Goal: Task Accomplishment & Management: Manage account settings

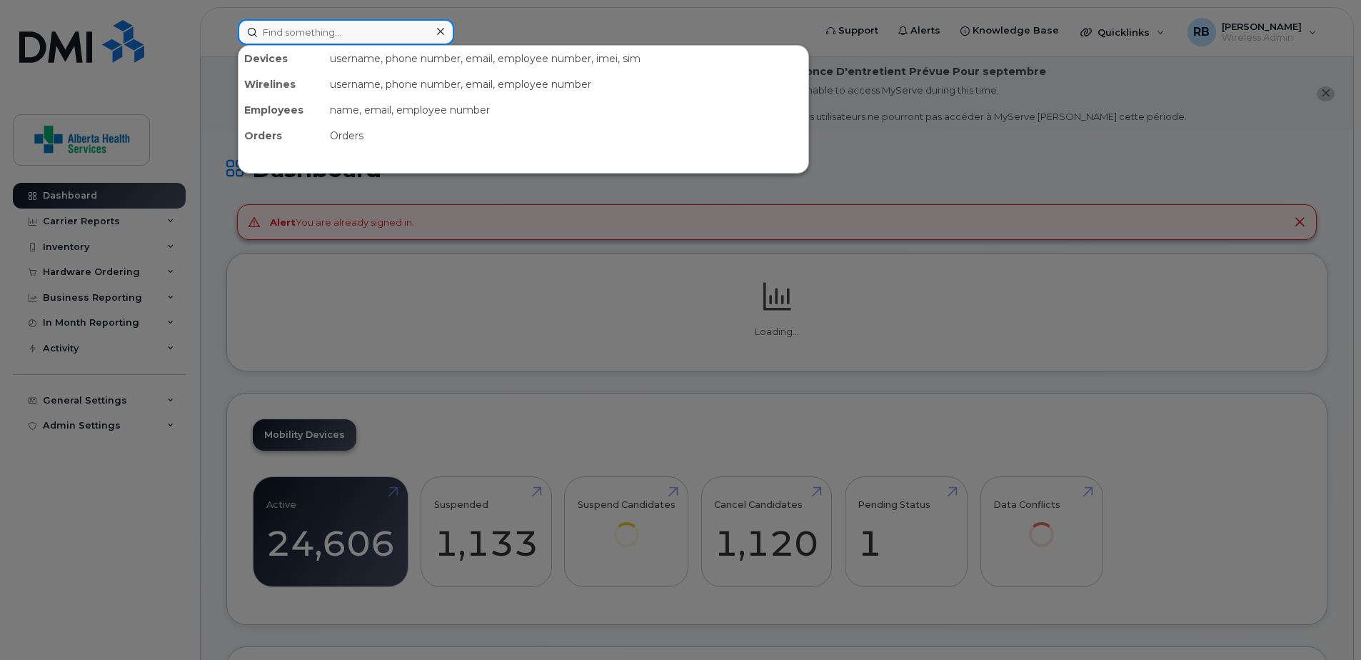
click at [298, 31] on input at bounding box center [346, 32] width 216 height 26
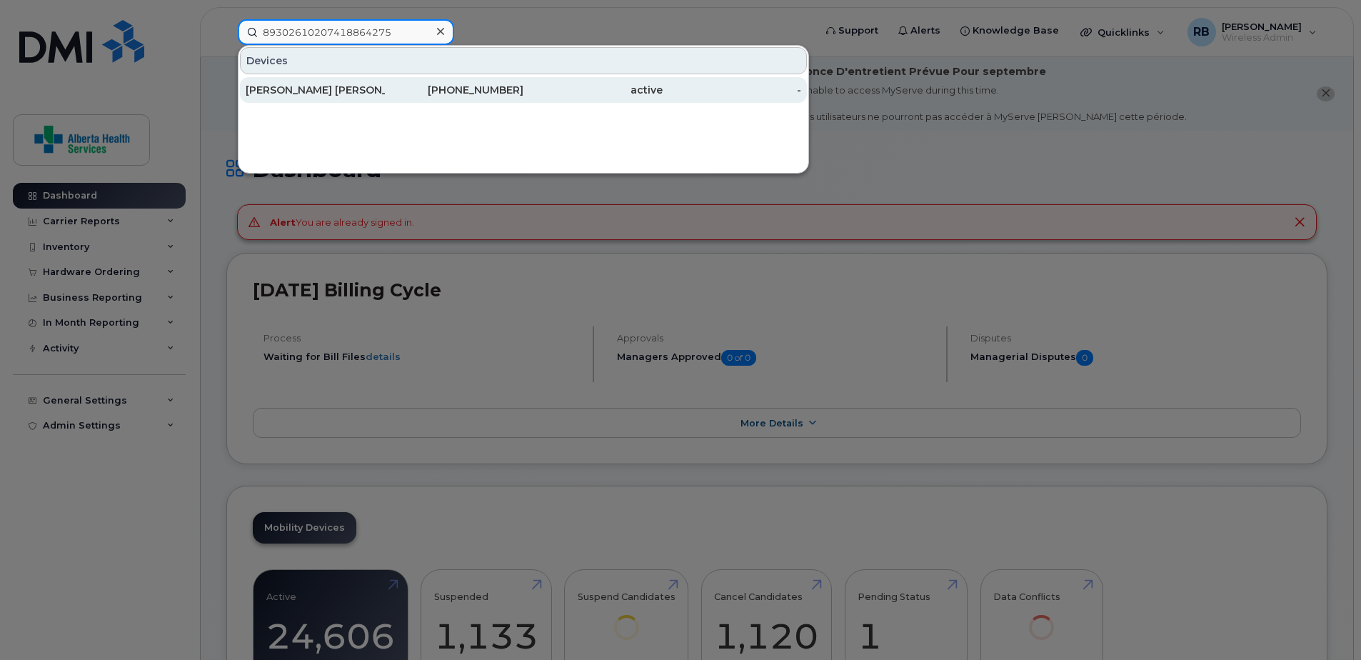
type input "89302610207418864275"
click at [309, 95] on div "[PERSON_NAME] [PERSON_NAME]" at bounding box center [315, 90] width 139 height 14
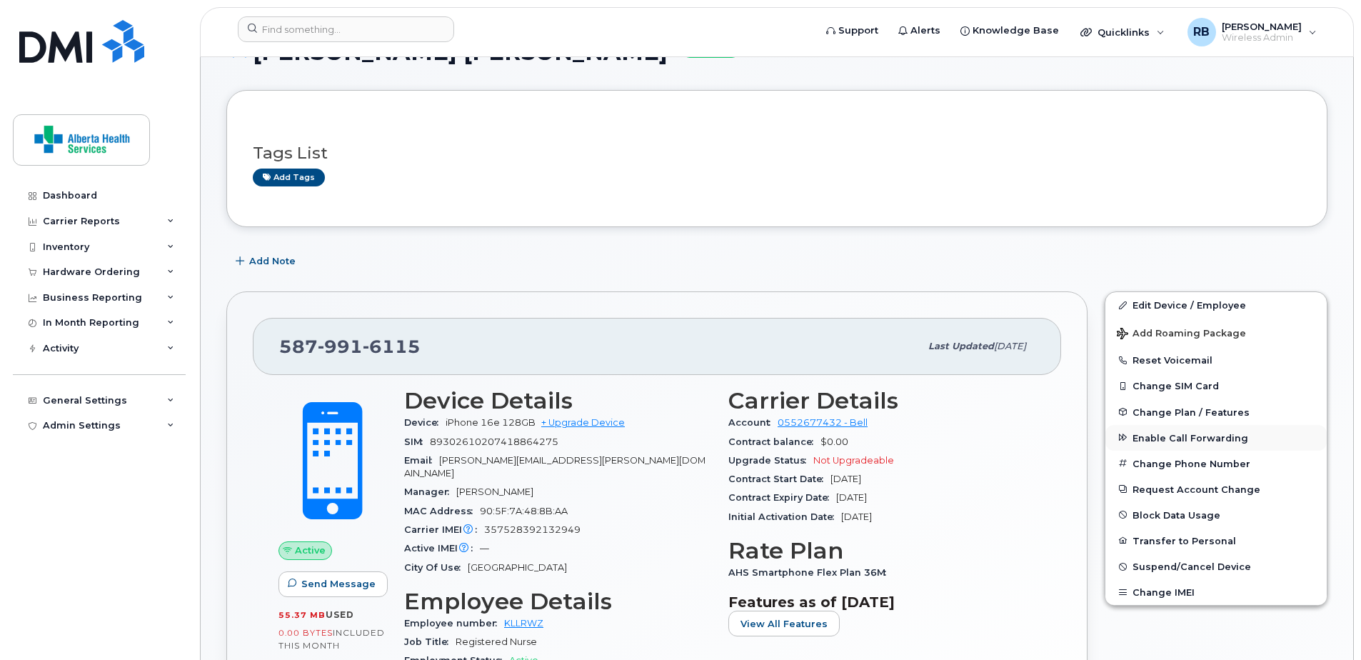
scroll to position [143, 0]
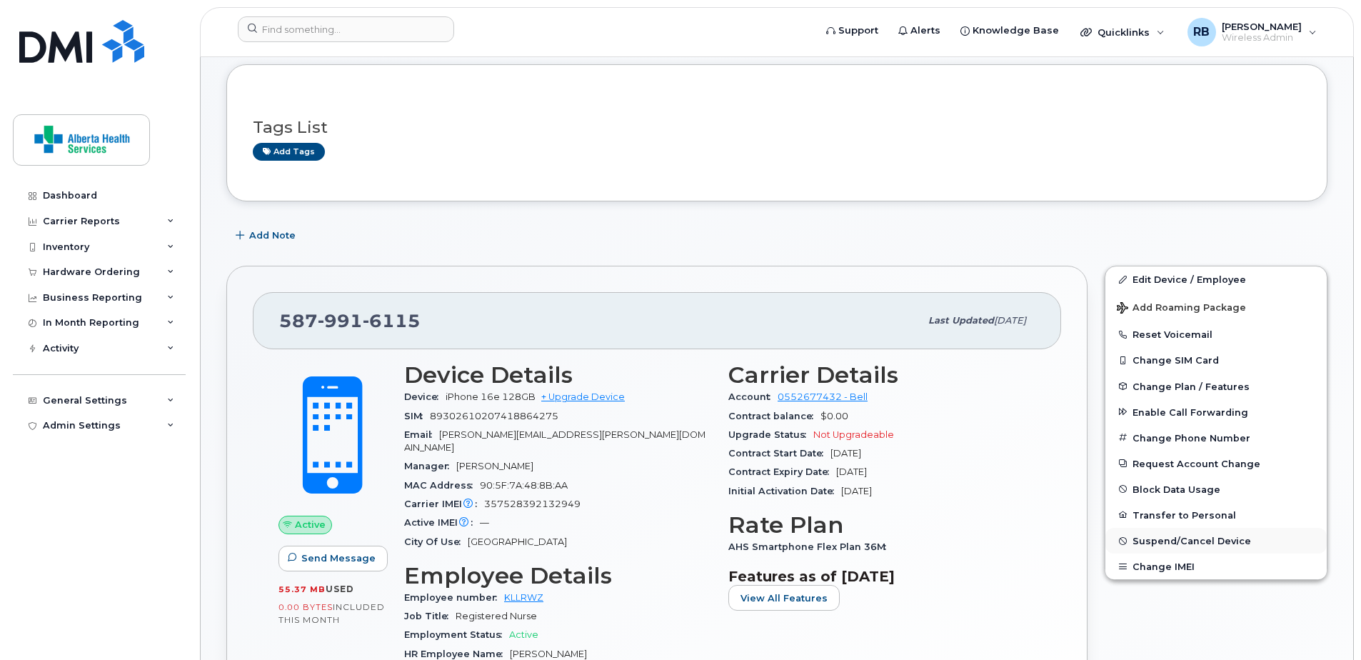
click at [1204, 536] on span "Suspend/Cancel Device" at bounding box center [1192, 541] width 119 height 11
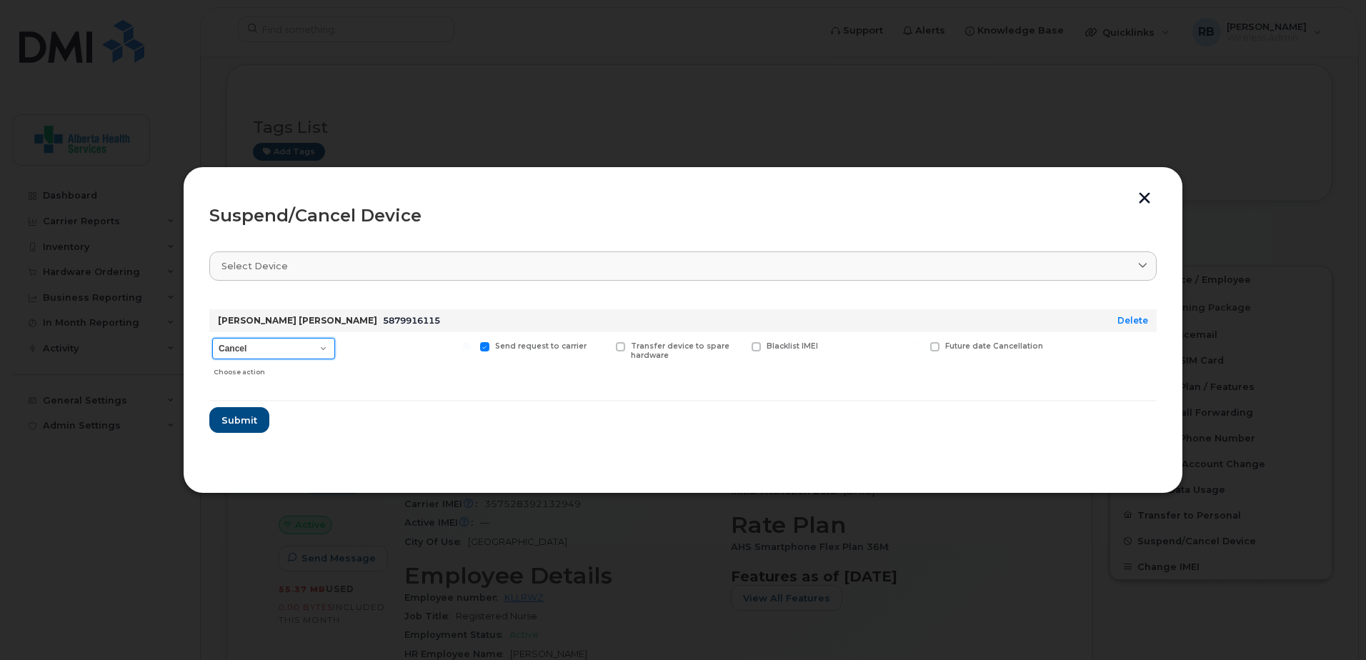
click at [268, 354] on select "Cancel Suspend - Extend Suspension Suspend - Reduced Rate Suspend - Full Rate S…" at bounding box center [273, 348] width 123 height 21
select select "[object Object]"
click at [212, 338] on select "Cancel Suspend - Extend Suspension Suspend - Reduced Rate Suspend - Full Rate S…" at bounding box center [273, 348] width 123 height 21
click at [347, 346] on span at bounding box center [348, 346] width 9 height 9
click at [334, 346] on input "Available for new activations/redeployments" at bounding box center [330, 345] width 7 height 7
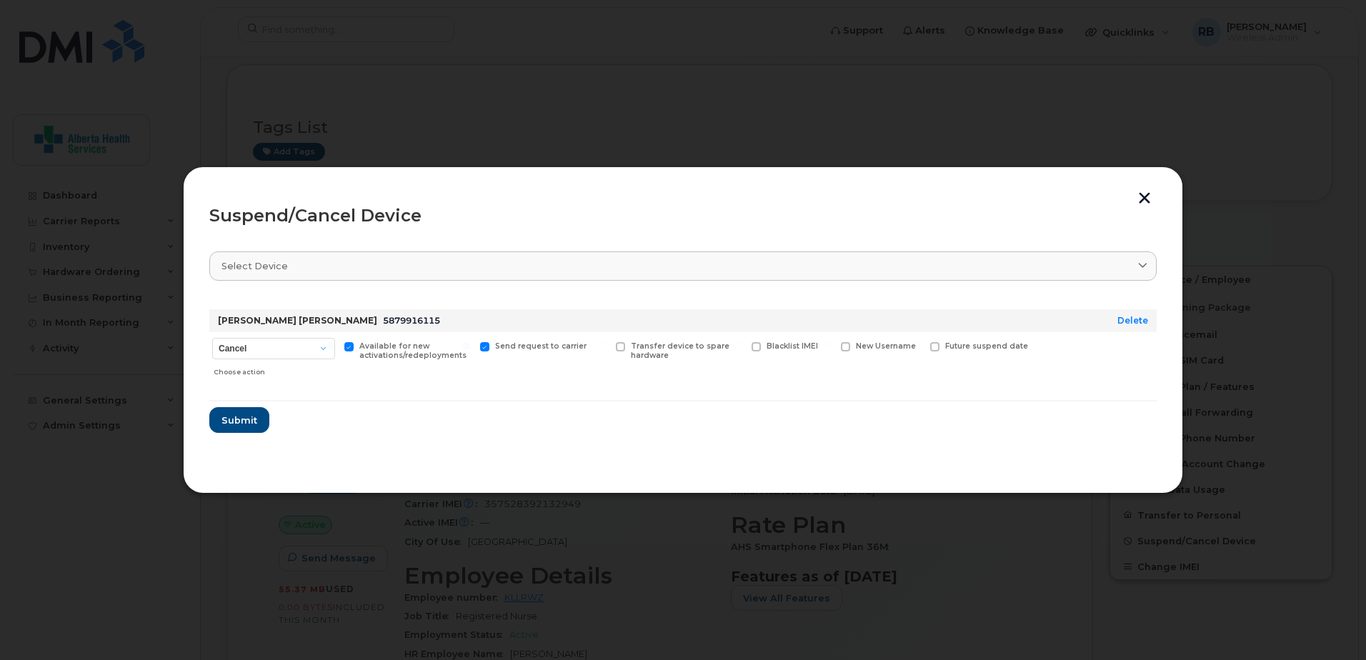
click at [349, 346] on span at bounding box center [348, 346] width 9 height 9
click at [334, 346] on input "Available for new activations/redeployments" at bounding box center [330, 345] width 7 height 7
checkbox input "false"
click at [253, 423] on span "Submit" at bounding box center [239, 421] width 36 height 14
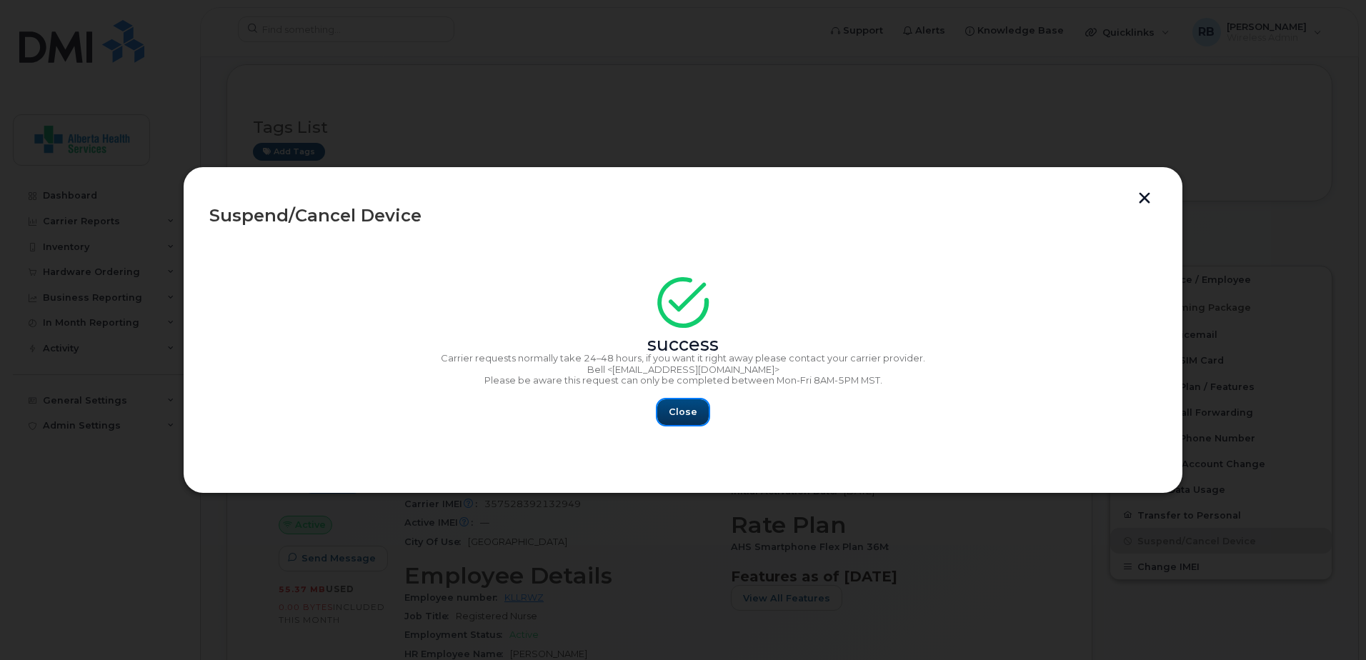
click at [684, 414] on span "Close" at bounding box center [683, 412] width 29 height 14
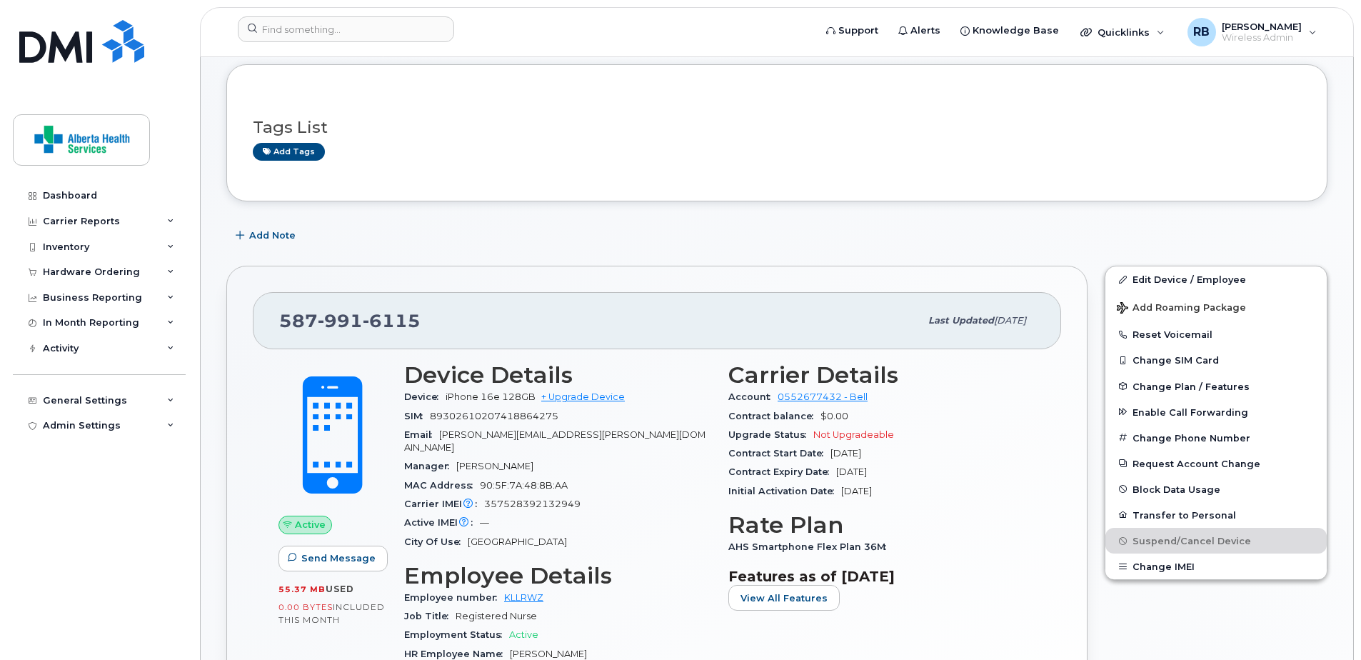
click at [264, 312] on div "[PHONE_NUMBER] Last updated [DATE]" at bounding box center [657, 320] width 809 height 57
copy span "[PHONE_NUMBER]"
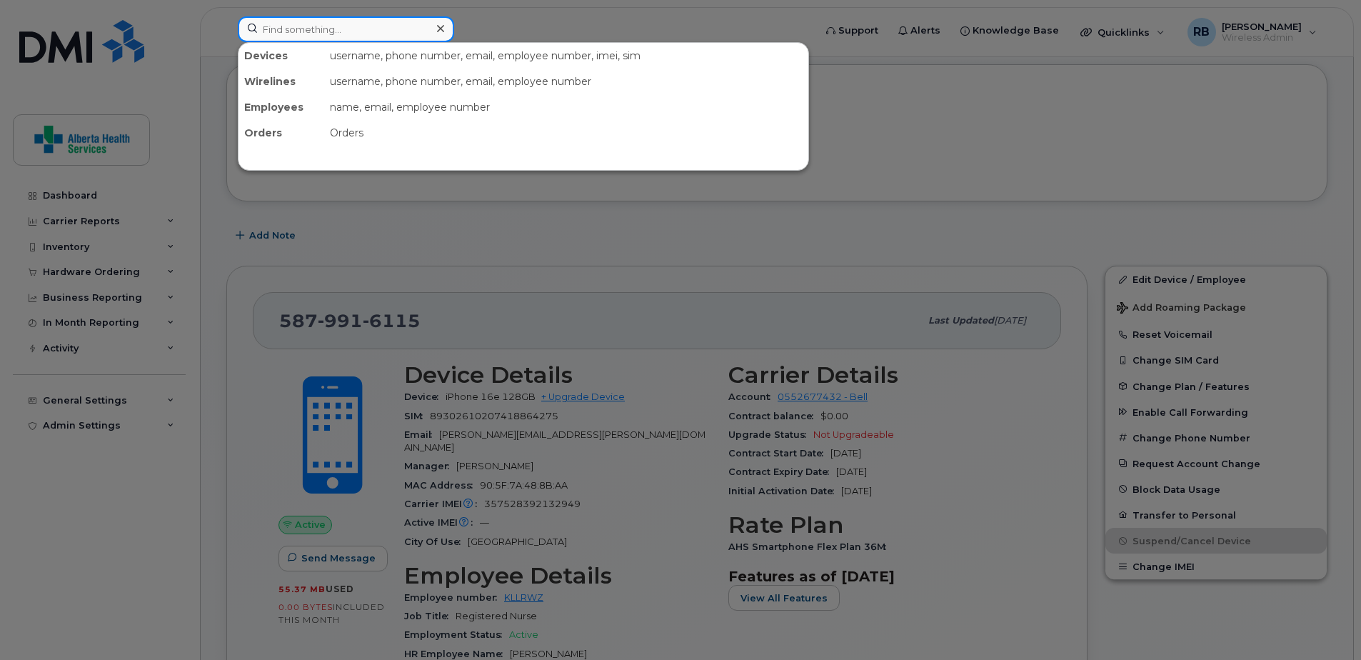
click at [335, 28] on input at bounding box center [346, 29] width 216 height 26
paste input "5879916115"
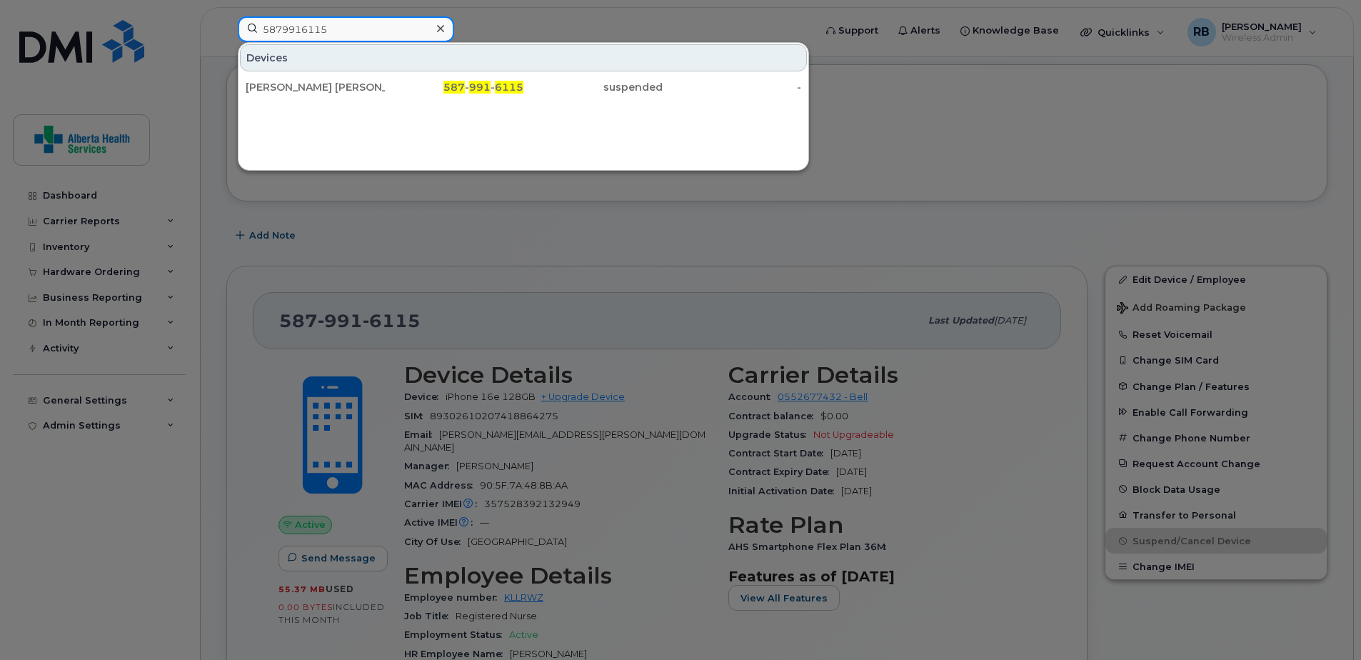
type input "5879916115"
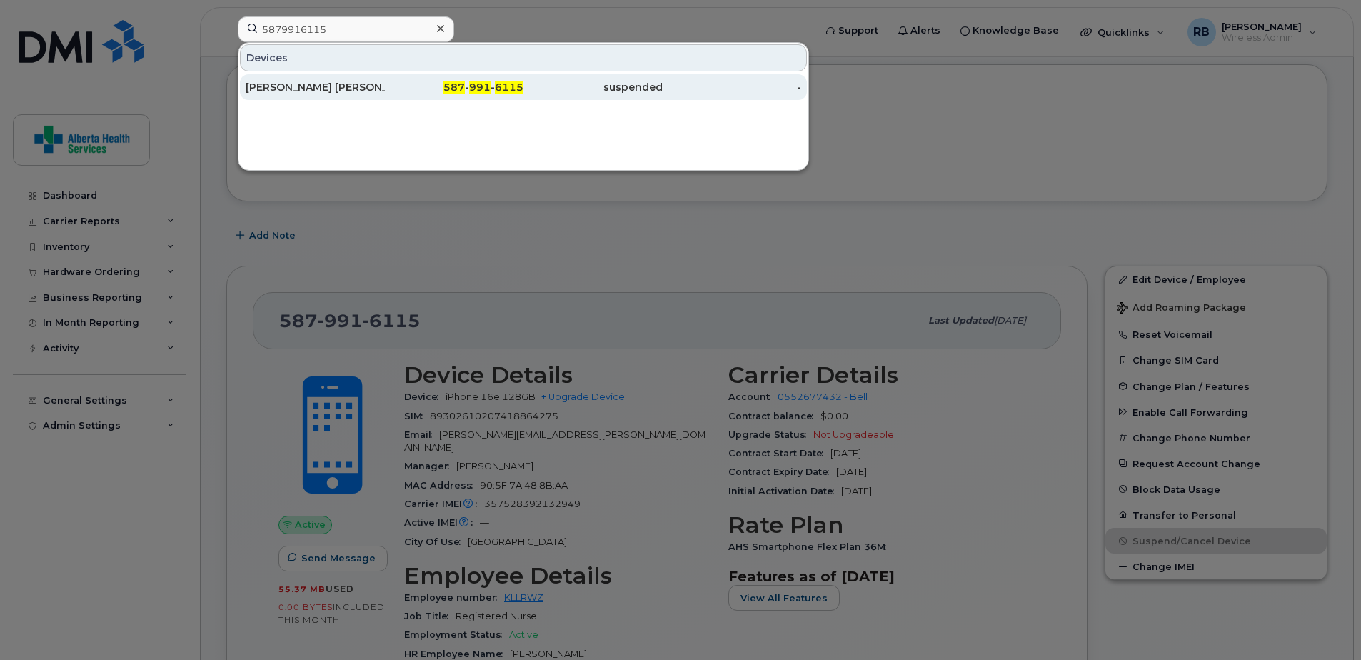
drag, startPoint x: 411, startPoint y: 79, endPoint x: 429, endPoint y: 86, distance: 19.2
click at [429, 86] on div "587 - 991 - 6115" at bounding box center [454, 87] width 139 height 14
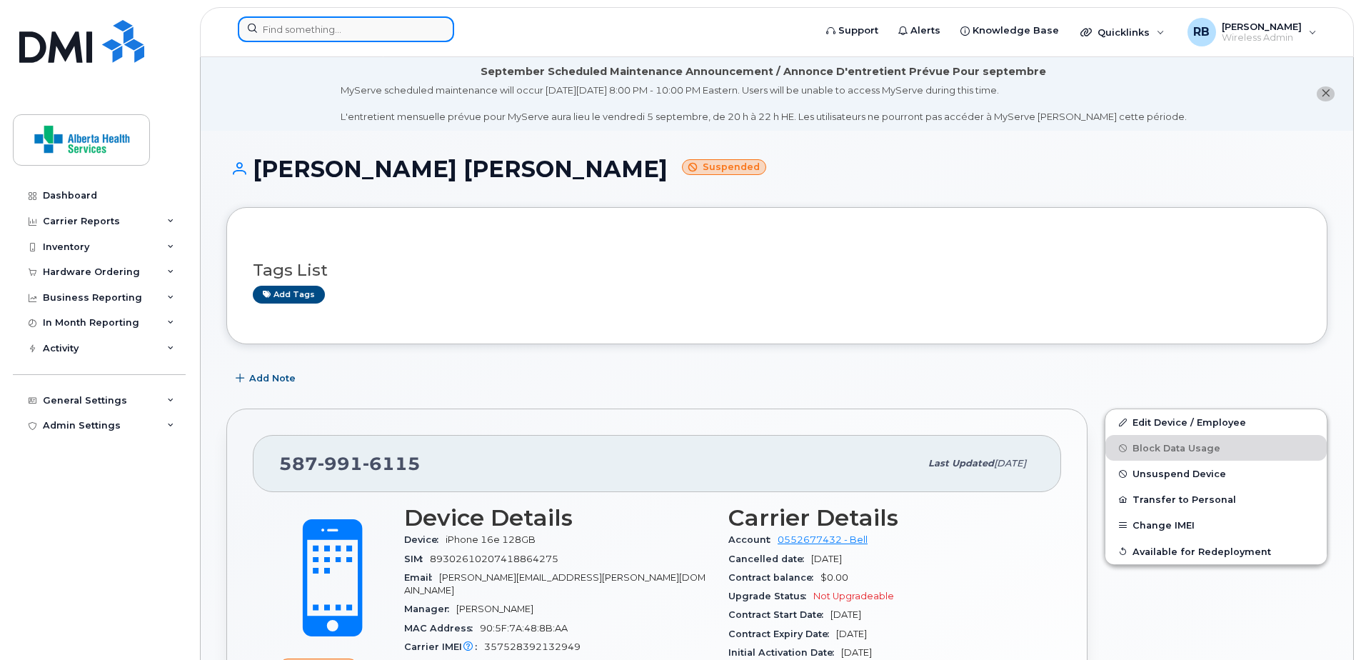
click at [326, 34] on input at bounding box center [346, 29] width 216 height 26
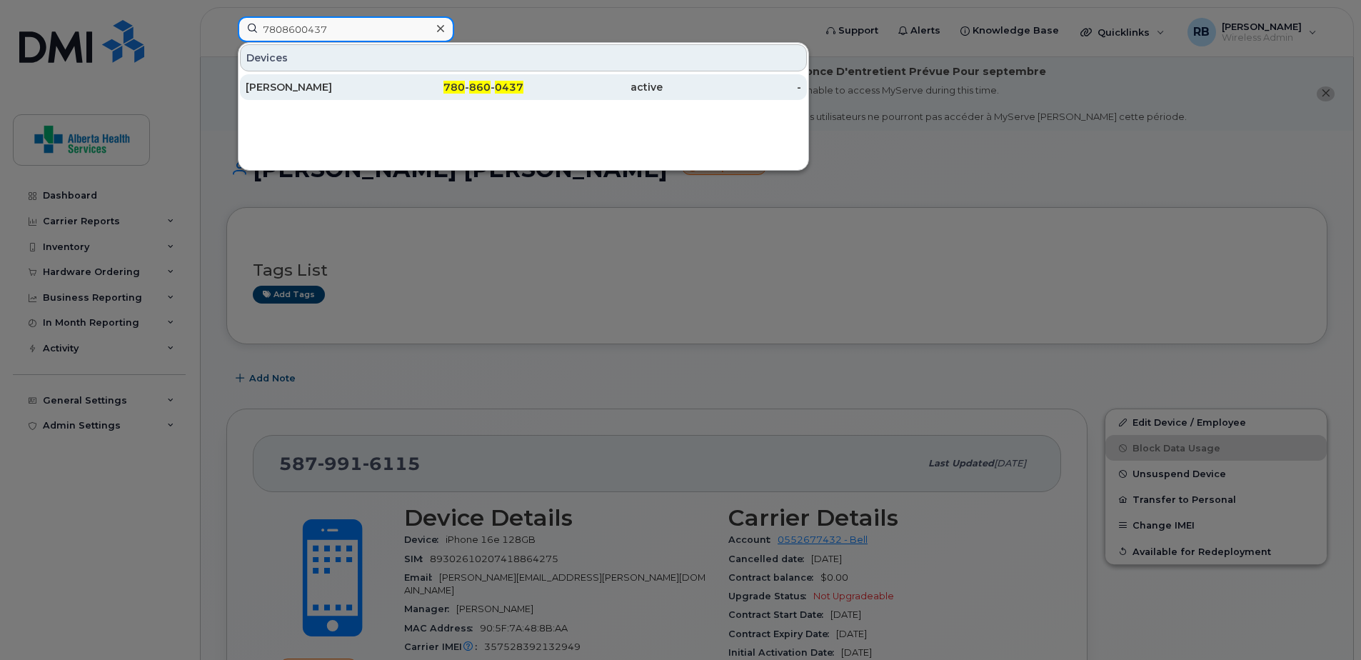
type input "7808600437"
click at [559, 87] on div "active" at bounding box center [593, 87] width 139 height 14
